Goal: Transaction & Acquisition: Obtain resource

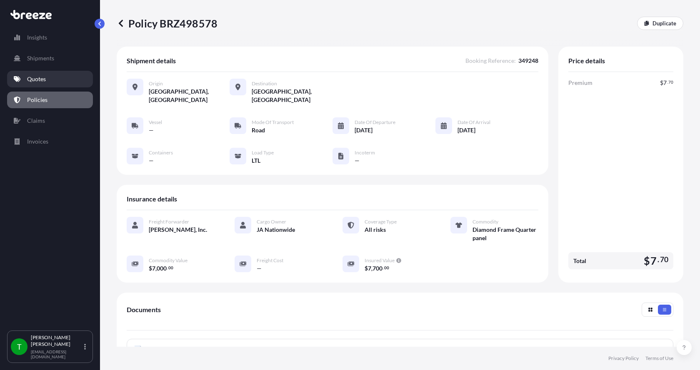
click at [40, 81] on p "Quotes" at bounding box center [36, 79] width 19 height 8
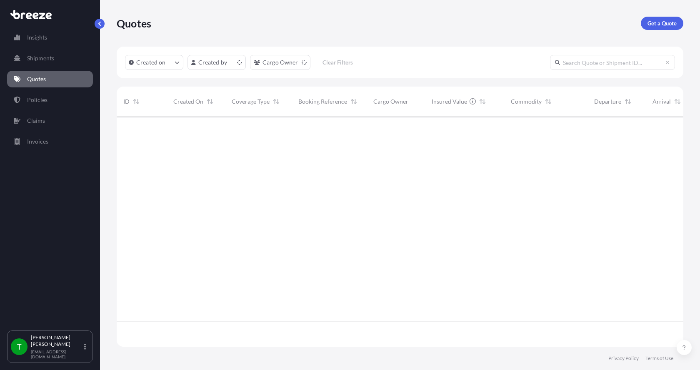
scroll to position [229, 560]
click at [661, 22] on p "Get a Quote" at bounding box center [661, 23] width 29 height 8
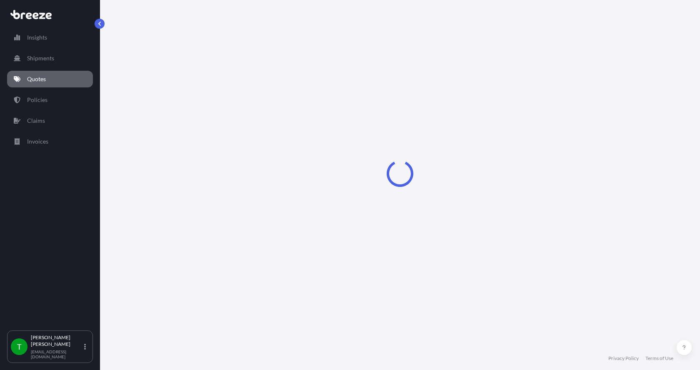
select select "Sea"
select select "1"
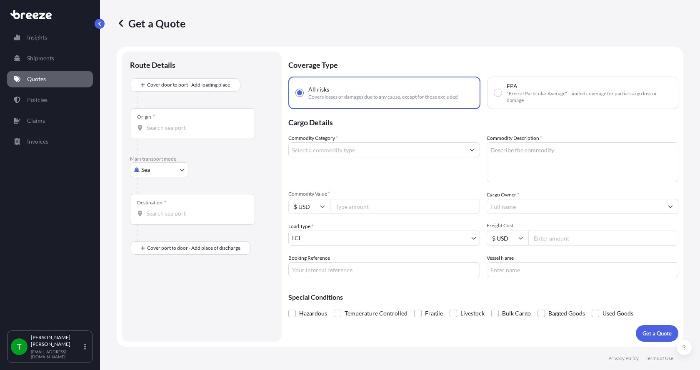
click at [139, 168] on body "Insights Shipments Quotes Policies Claims Invoices T [PERSON_NAME] [EMAIL_ADDRE…" at bounding box center [350, 185] width 700 height 370
click at [147, 221] on span "Road" at bounding box center [152, 221] width 13 height 8
select select "Road"
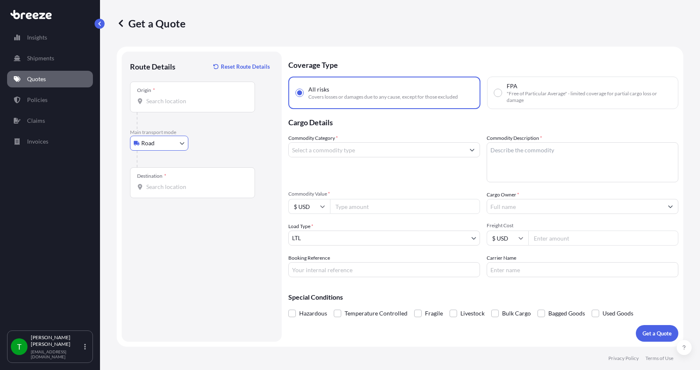
click at [155, 100] on input "Origin *" at bounding box center [195, 101] width 98 height 8
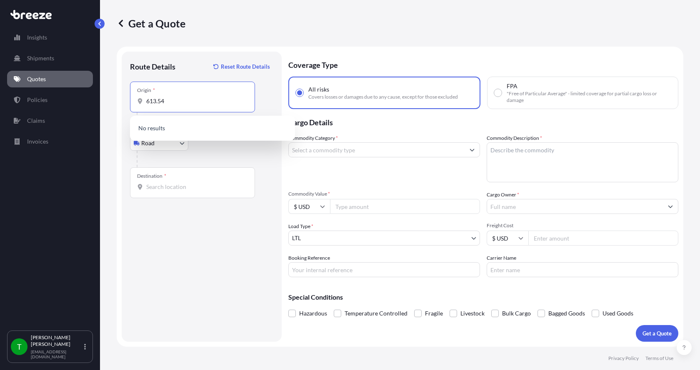
drag, startPoint x: 162, startPoint y: 102, endPoint x: 133, endPoint y: 104, distance: 29.2
click at [135, 104] on div "Origin * 613.54" at bounding box center [192, 97] width 125 height 31
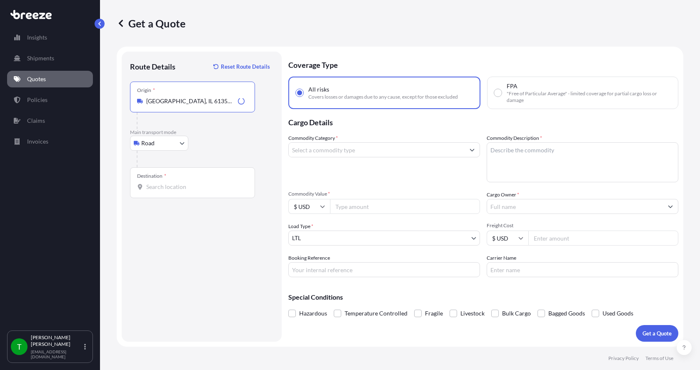
type input "[GEOGRAPHIC_DATA], IL 61354, [GEOGRAPHIC_DATA]"
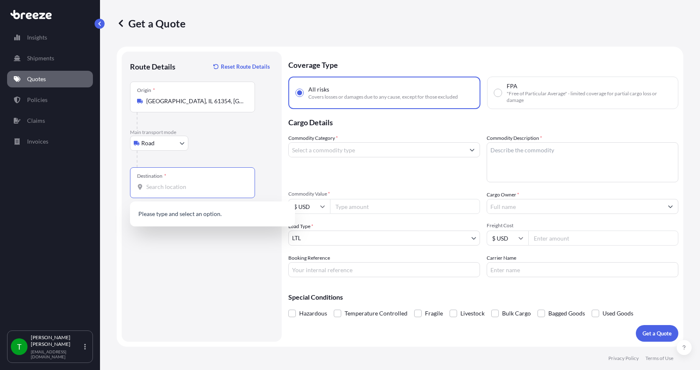
click at [153, 185] on input "Destination *" at bounding box center [195, 187] width 98 height 8
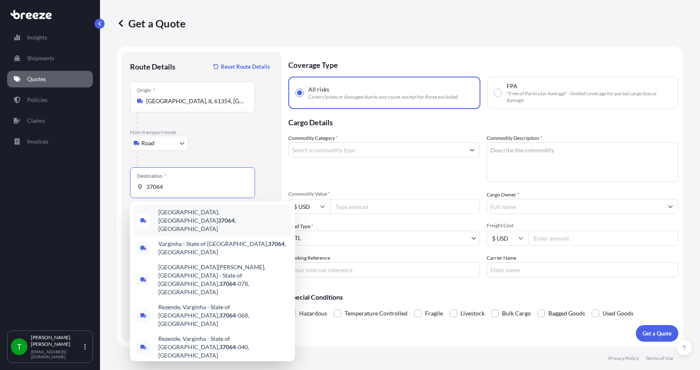
click at [165, 212] on span "[GEOGRAPHIC_DATA] , [GEOGRAPHIC_DATA]" at bounding box center [223, 220] width 130 height 25
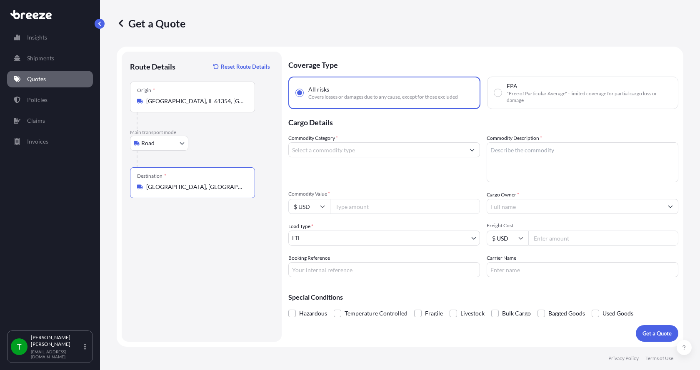
type input "[GEOGRAPHIC_DATA], [GEOGRAPHIC_DATA]"
click at [317, 152] on input "Commodity Category *" at bounding box center [377, 149] width 176 height 15
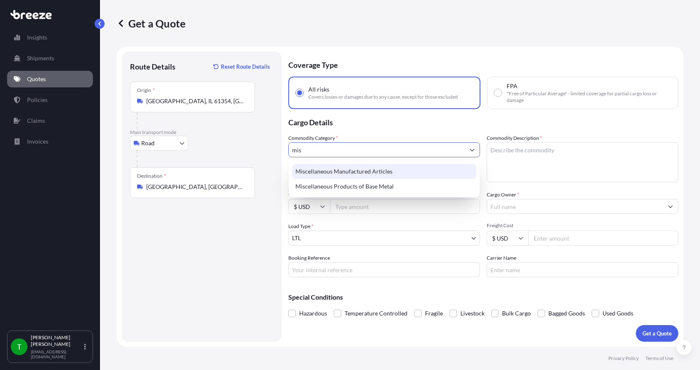
click at [326, 169] on div "Miscellaneous Manufactured Articles" at bounding box center [384, 171] width 184 height 15
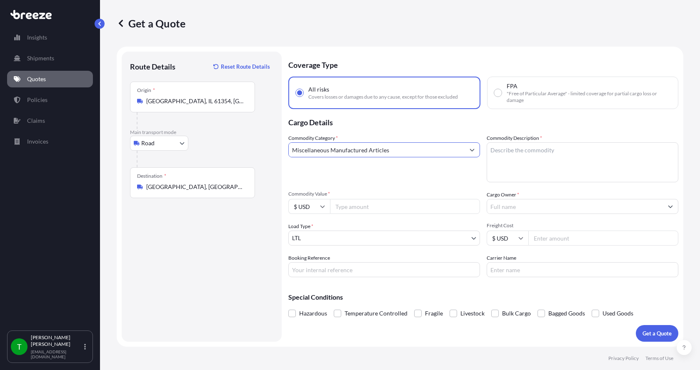
type input "Miscellaneous Manufactured Articles"
click at [538, 158] on textarea "Commodity Description *" at bounding box center [582, 162] width 192 height 40
type textarea "Machine Parts"
click at [359, 206] on input "Commodity Value *" at bounding box center [405, 206] width 150 height 15
click at [367, 204] on input "19075" at bounding box center [405, 206] width 150 height 15
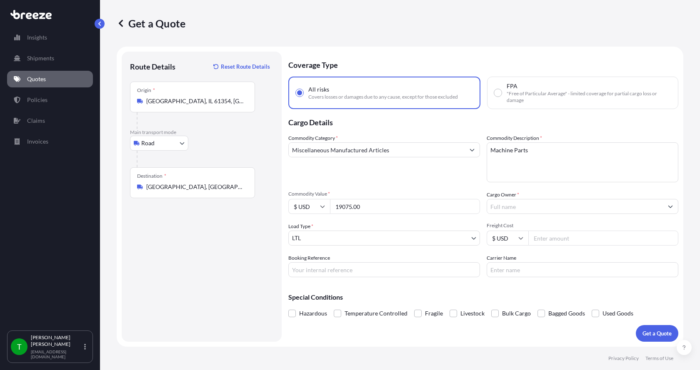
type input "19075.00"
click at [519, 207] on input "Cargo Owner *" at bounding box center [575, 206] width 176 height 15
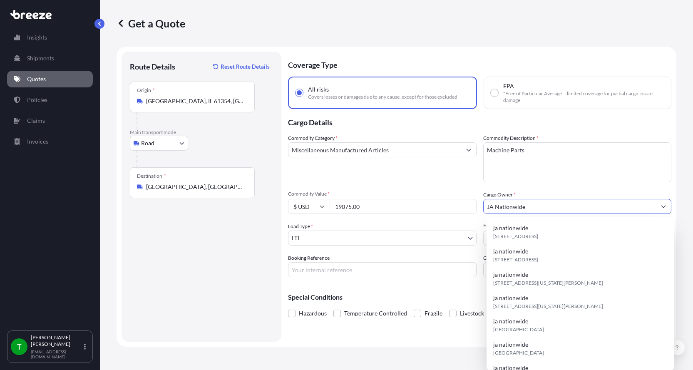
type input "JA Nationwide"
click at [452, 179] on div "Commodity Category * Miscellaneous Manufactured Articles" at bounding box center [382, 158] width 189 height 48
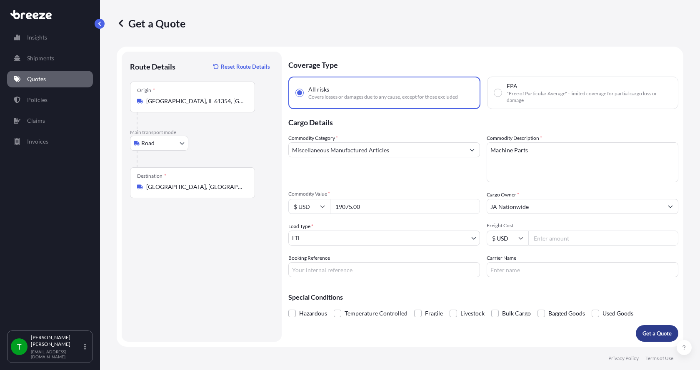
click at [653, 330] on p "Get a Quote" at bounding box center [656, 333] width 29 height 8
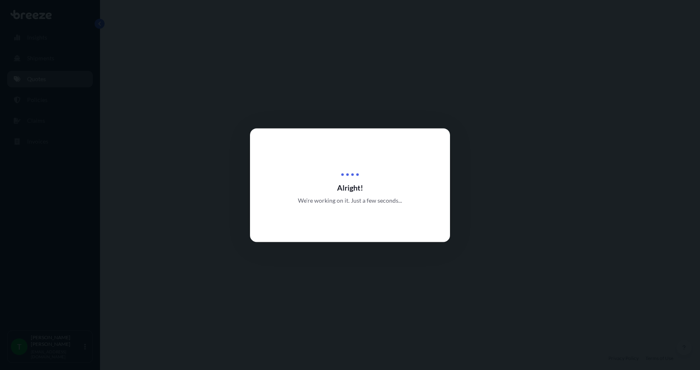
select select "Road"
select select "1"
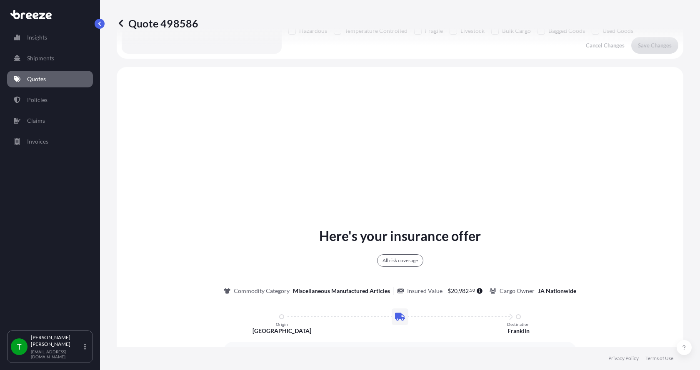
scroll to position [308, 0]
